Goal: Obtain resource: Download file/media

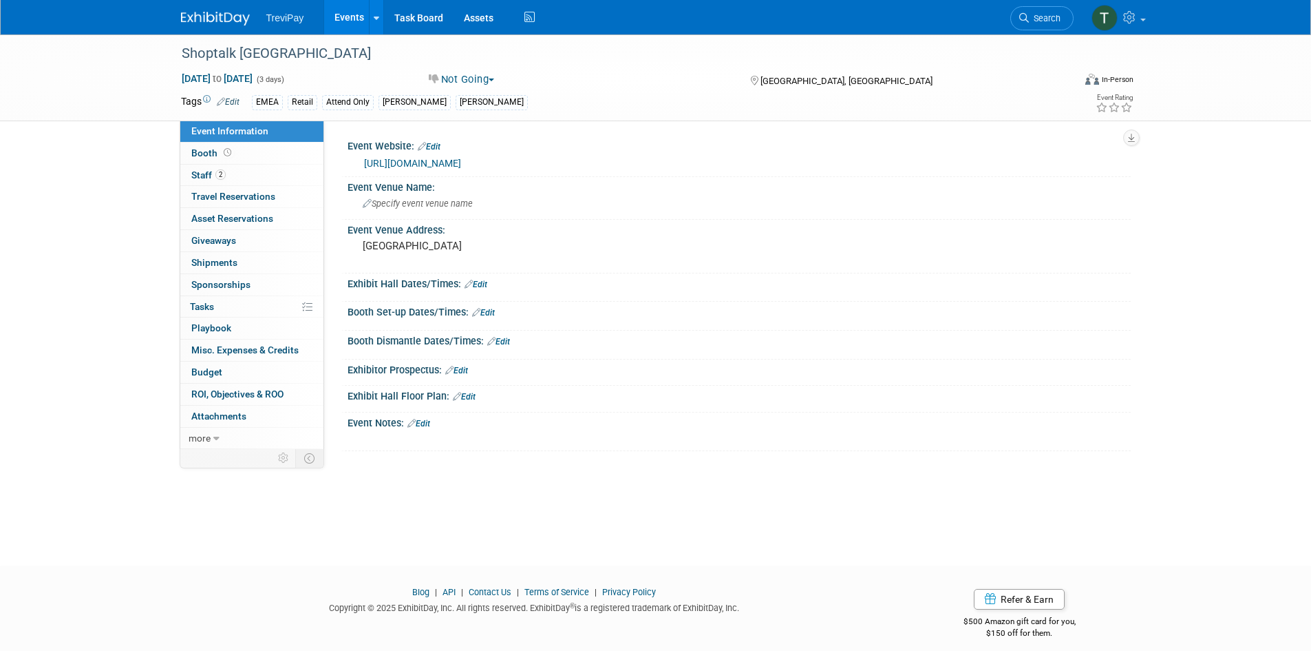
click at [342, 23] on link "Events" at bounding box center [349, 17] width 50 height 34
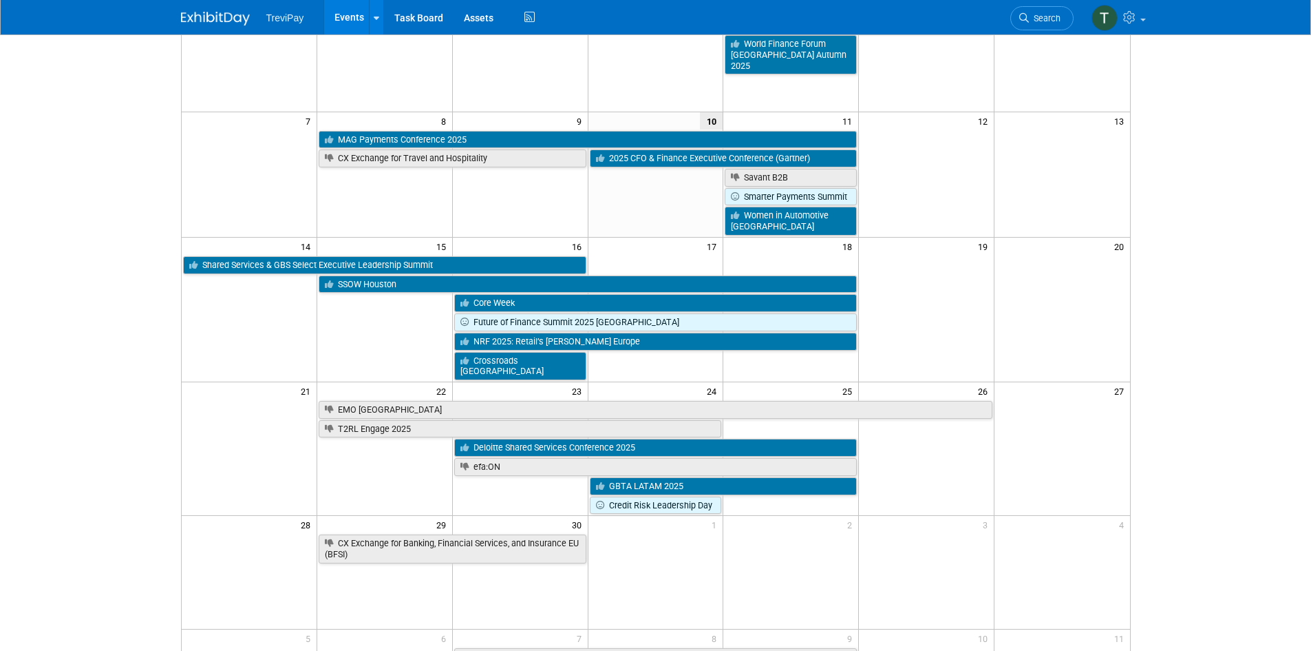
scroll to position [207, 0]
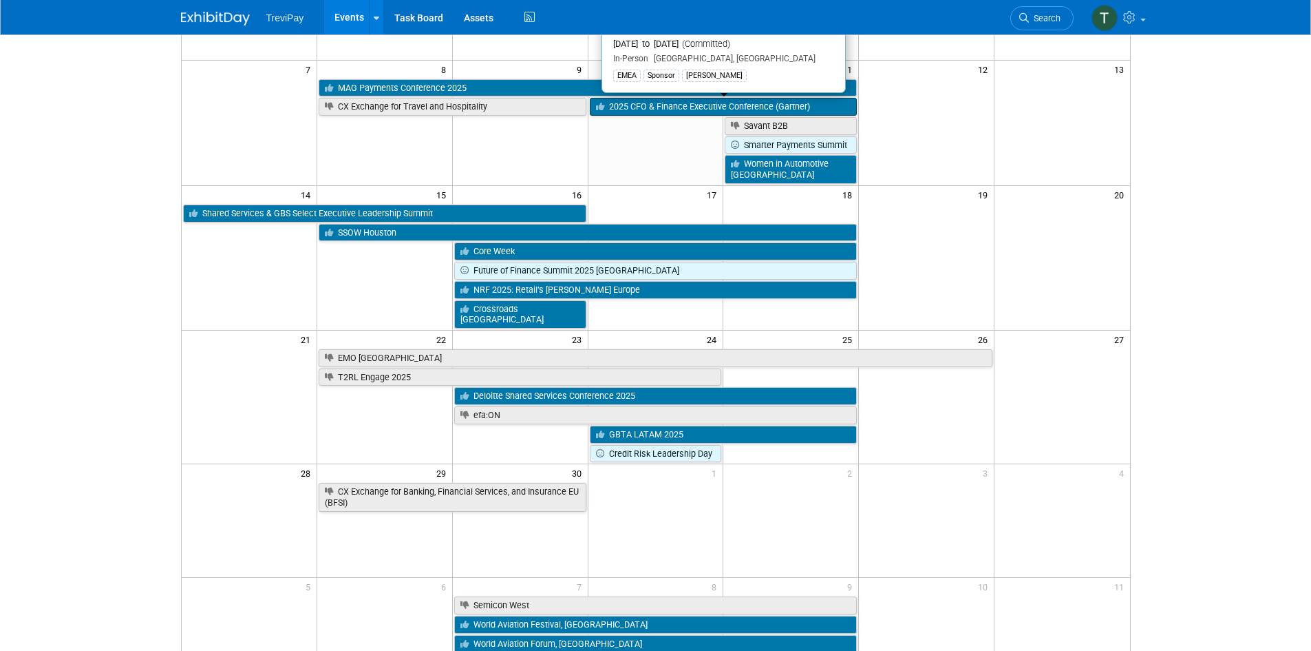
click at [608, 108] on icon at bounding box center [602, 107] width 13 height 9
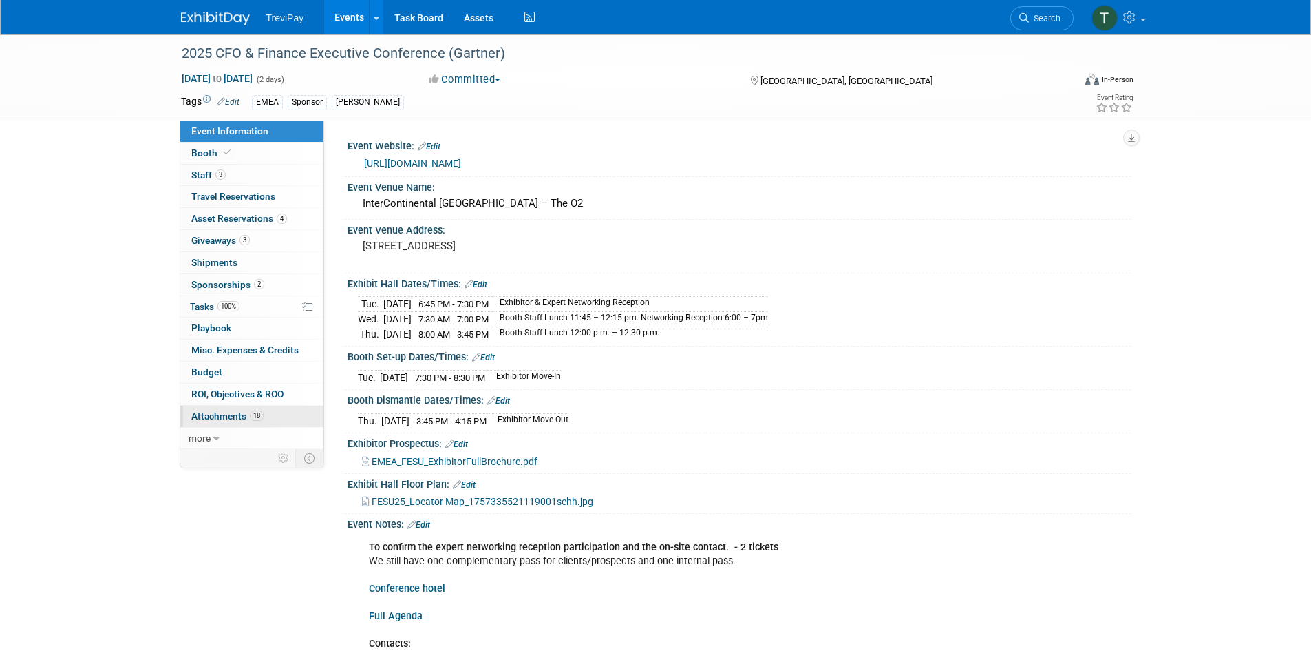
click at [220, 410] on span "Attachments 18" at bounding box center [227, 415] width 72 height 11
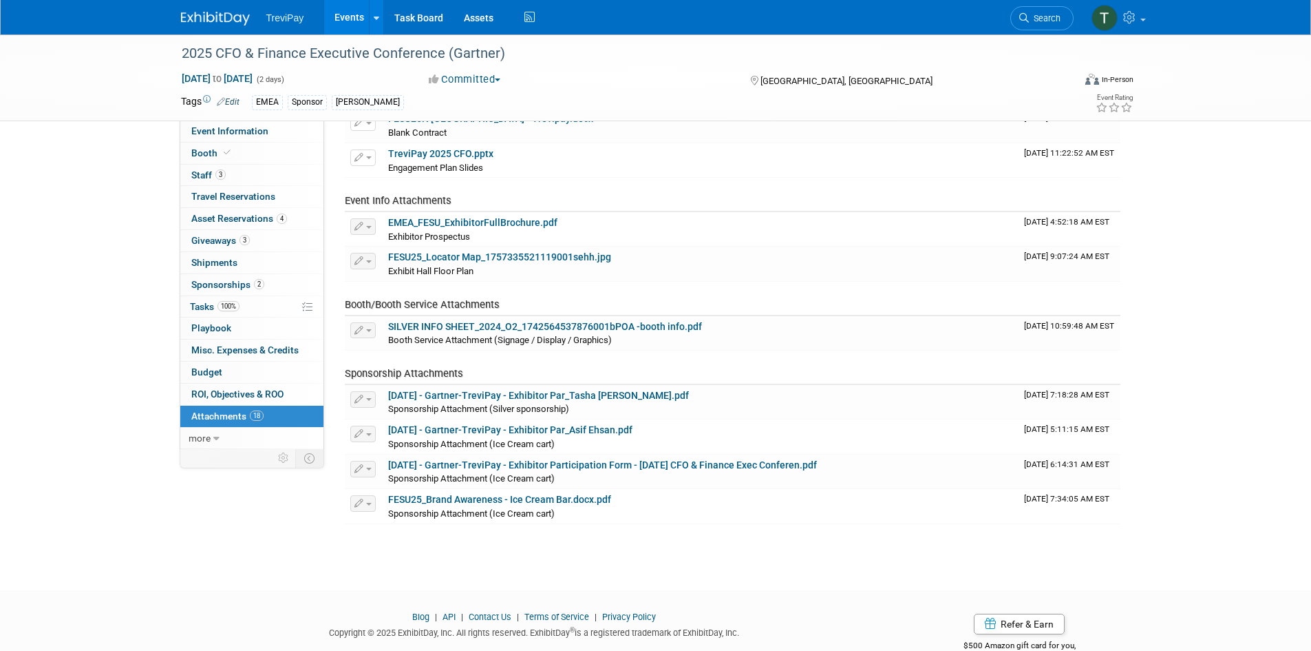
scroll to position [444, 0]
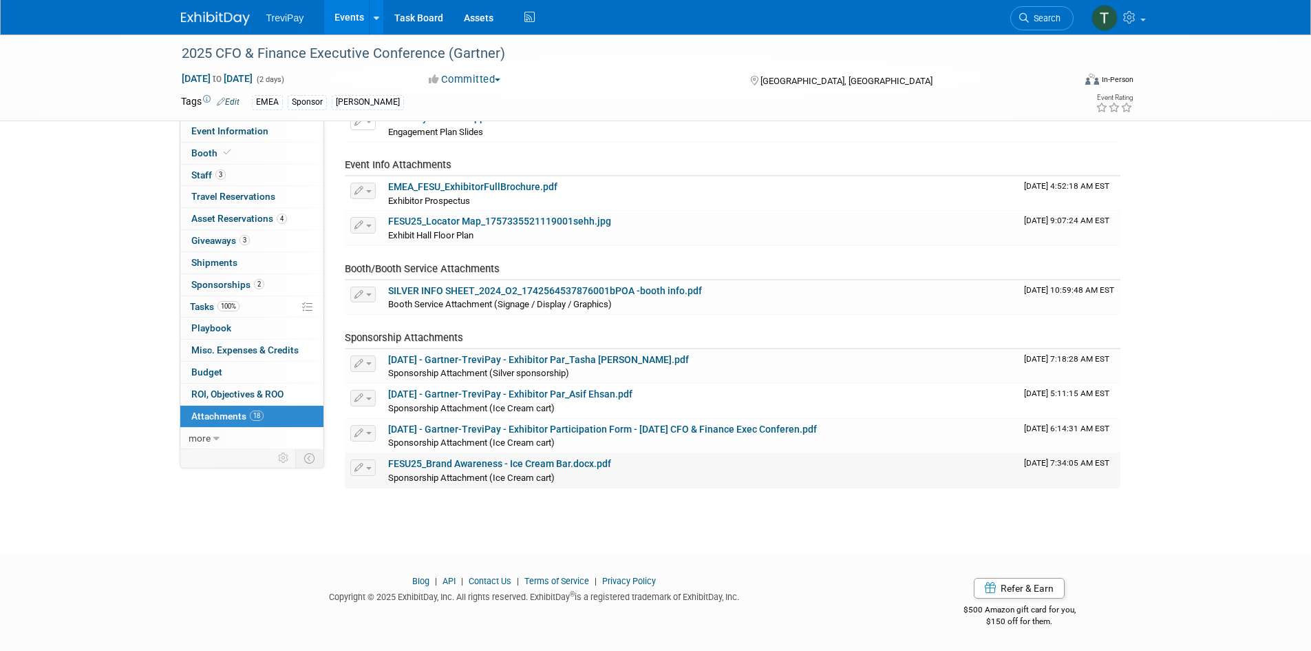
click at [507, 464] on link "FESU25_Brand Awareness - Ice Cream Bar.docx.pdf" at bounding box center [499, 463] width 223 height 11
click at [586, 430] on link "2025-07-23 - Gartner-TreviPay - Exhibitor Participation Form - Sept 2025 CFO & …" at bounding box center [602, 428] width 429 height 11
